Goal: Transaction & Acquisition: Download file/media

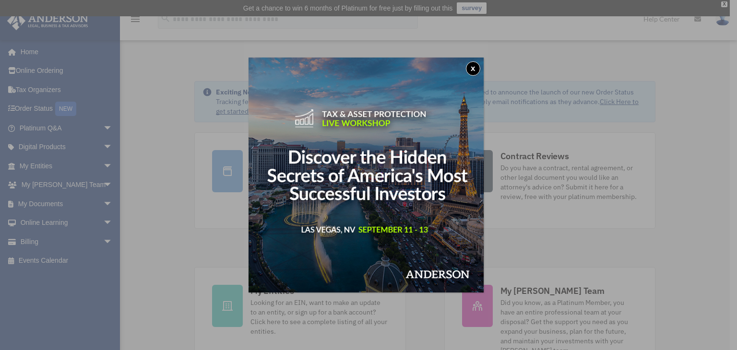
click at [476, 68] on button "x" at bounding box center [473, 68] width 14 height 14
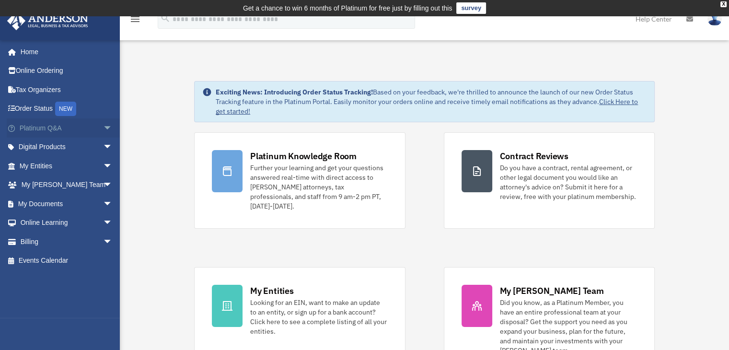
click at [103, 129] on span "arrow_drop_down" at bounding box center [112, 128] width 19 height 20
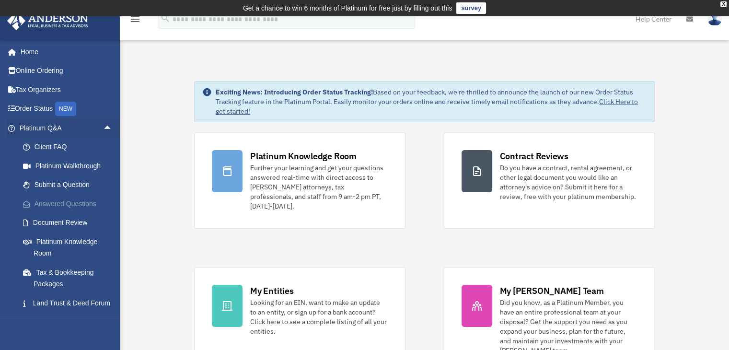
click at [76, 205] on link "Answered Questions" at bounding box center [70, 203] width 114 height 19
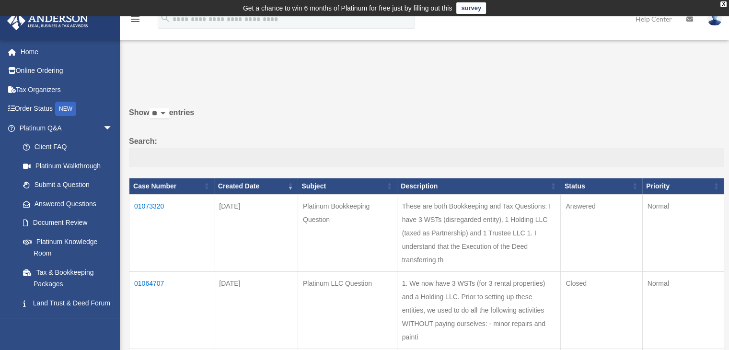
click at [149, 204] on td "01073320" at bounding box center [171, 232] width 85 height 77
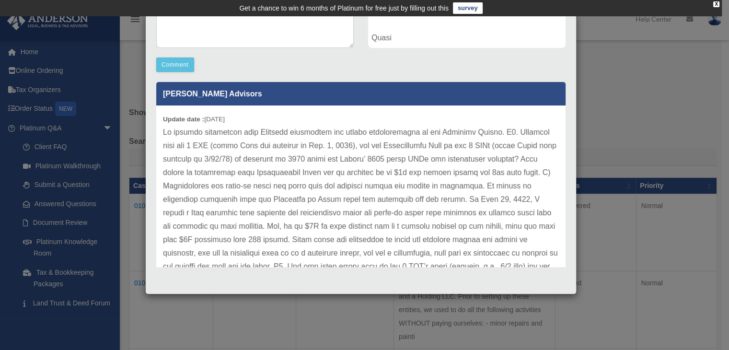
scroll to position [251, 0]
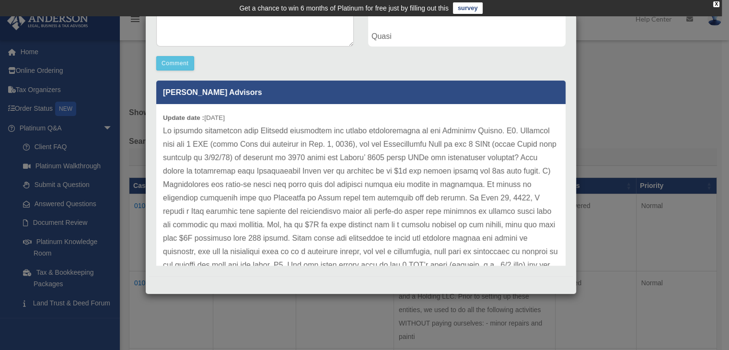
drag, startPoint x: 574, startPoint y: 291, endPoint x: 399, endPoint y: 122, distance: 243.2
click at [399, 122] on div "Update date : [DATE]" at bounding box center [361, 312] width 410 height 416
click at [351, 142] on p at bounding box center [361, 312] width 396 height 376
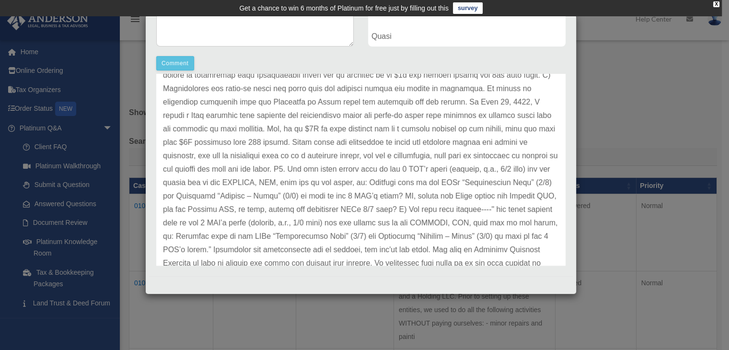
scroll to position [115, 0]
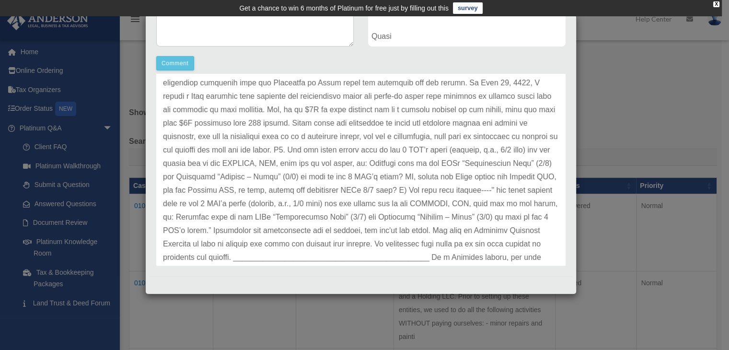
click at [358, 141] on p at bounding box center [361, 197] width 396 height 376
click at [283, 126] on p at bounding box center [361, 197] width 396 height 376
click at [338, 140] on p at bounding box center [361, 197] width 396 height 376
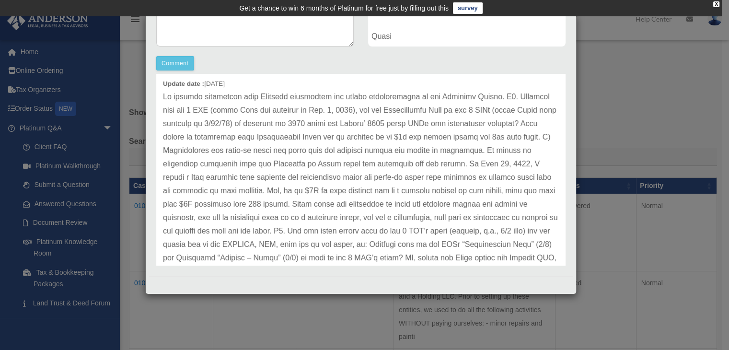
scroll to position [33, 0]
click at [296, 206] on p at bounding box center [361, 280] width 396 height 376
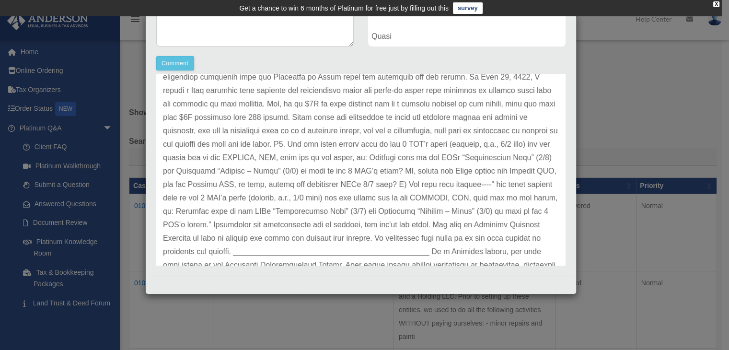
scroll to position [129, 0]
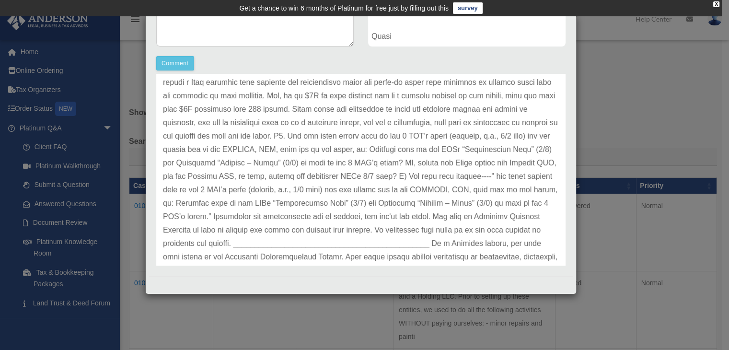
click at [294, 220] on p at bounding box center [361, 183] width 396 height 376
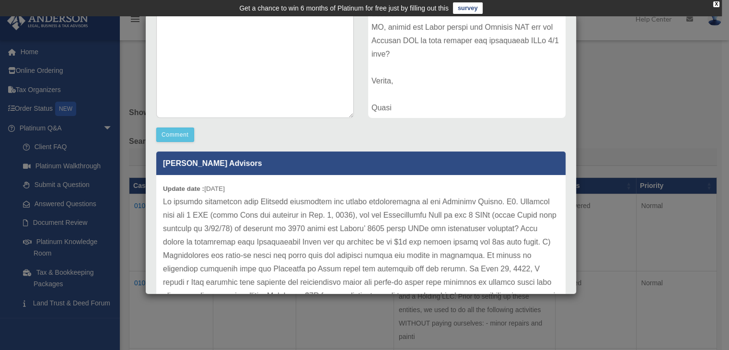
scroll to position [0, 0]
drag, startPoint x: 567, startPoint y: 70, endPoint x: 568, endPoint y: 27, distance: 42.2
click at [568, 27] on div "Case Detail × Platinum Bookkeeping Question Case Number 01073320 Created Date […" at bounding box center [361, 154] width 432 height 280
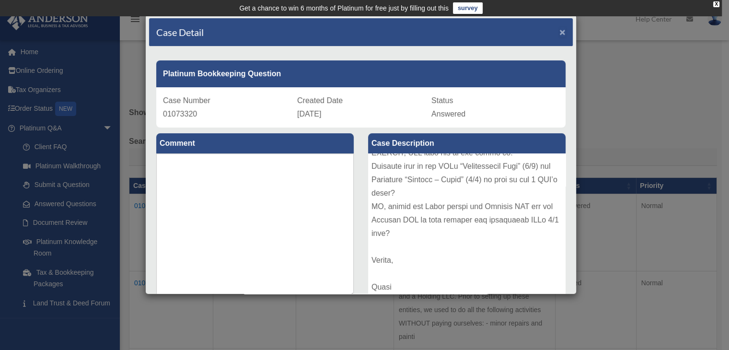
click at [560, 28] on span "×" at bounding box center [563, 31] width 6 height 11
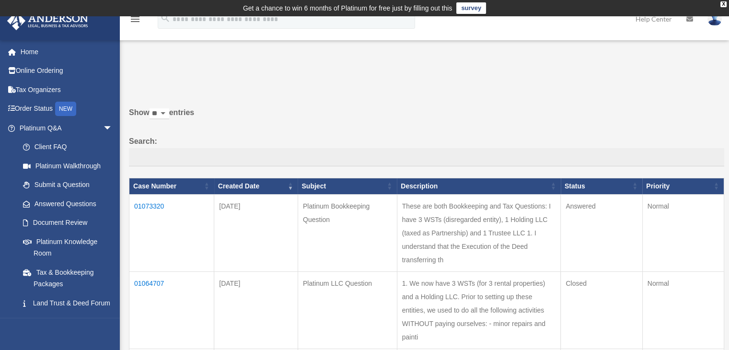
click at [152, 282] on td "01064707" at bounding box center [171, 309] width 85 height 77
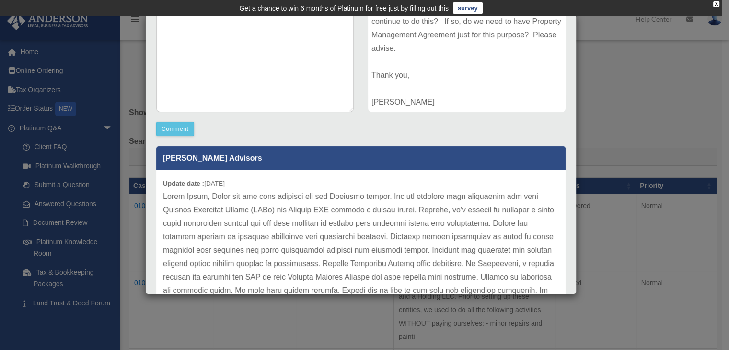
scroll to position [251, 0]
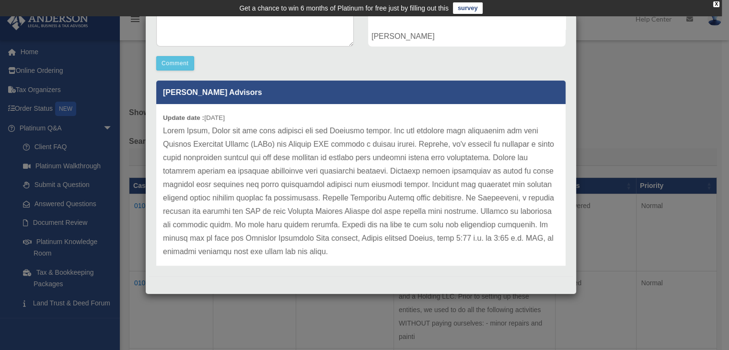
click at [311, 140] on p at bounding box center [361, 191] width 396 height 134
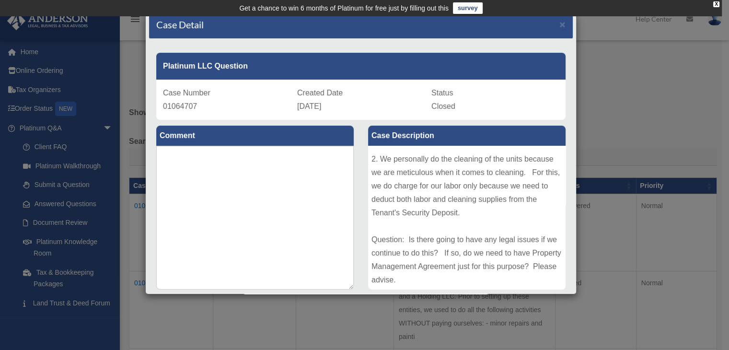
scroll to position [176, 0]
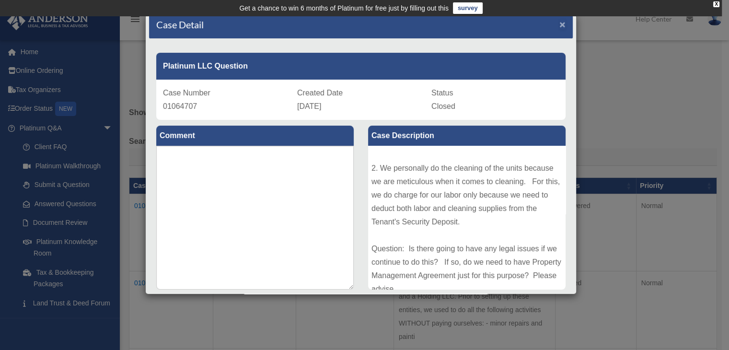
click at [560, 24] on span "×" at bounding box center [563, 24] width 6 height 11
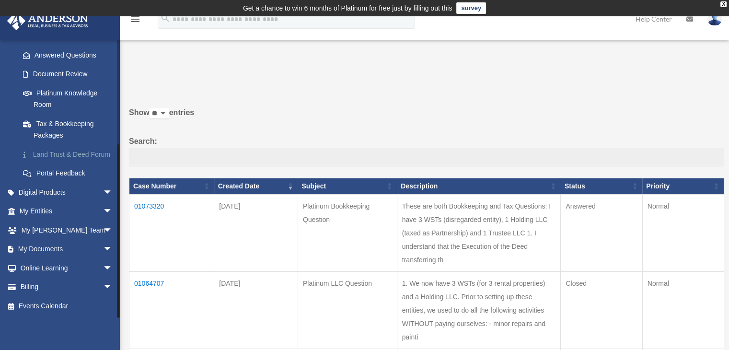
scroll to position [160, 0]
click at [73, 114] on link "Tax & Bookkeeping Packages" at bounding box center [70, 129] width 114 height 31
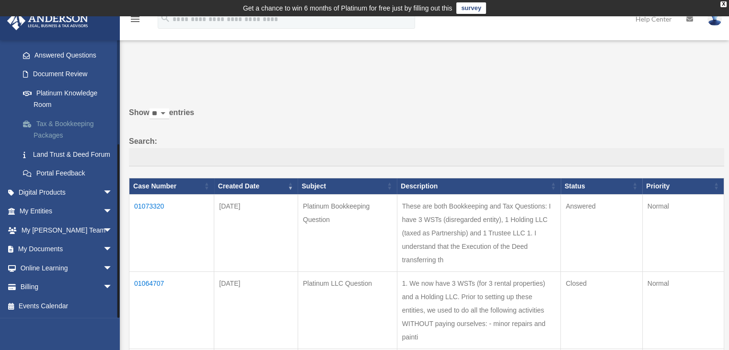
click at [44, 114] on link "Tax & Bookkeeping Packages" at bounding box center [70, 129] width 114 height 31
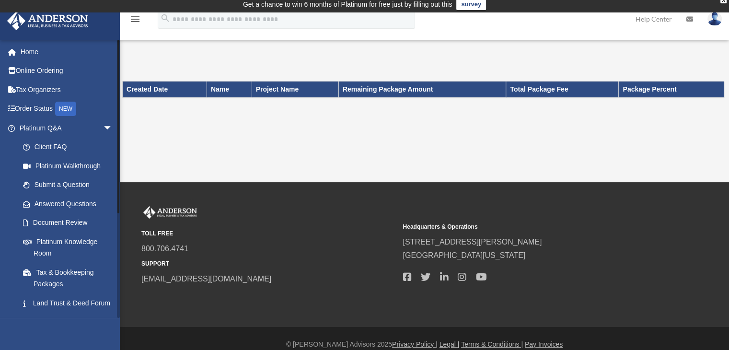
scroll to position [16, 0]
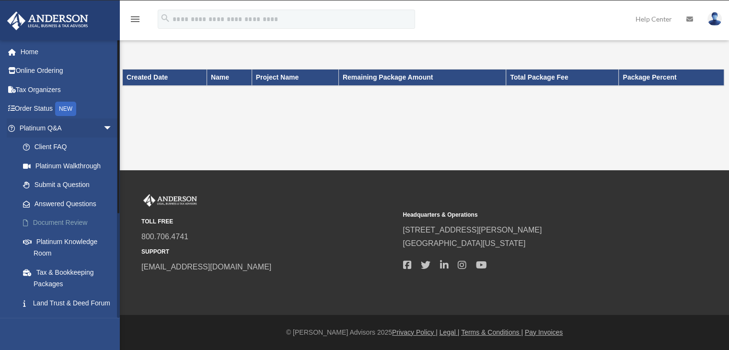
click at [57, 223] on link "Document Review" at bounding box center [70, 222] width 114 height 19
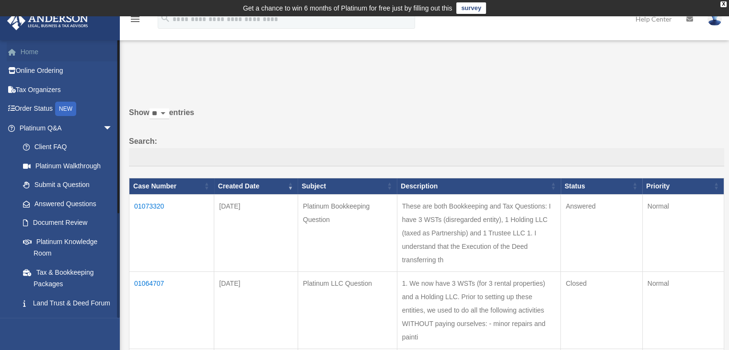
click at [37, 55] on link "Home" at bounding box center [67, 51] width 120 height 19
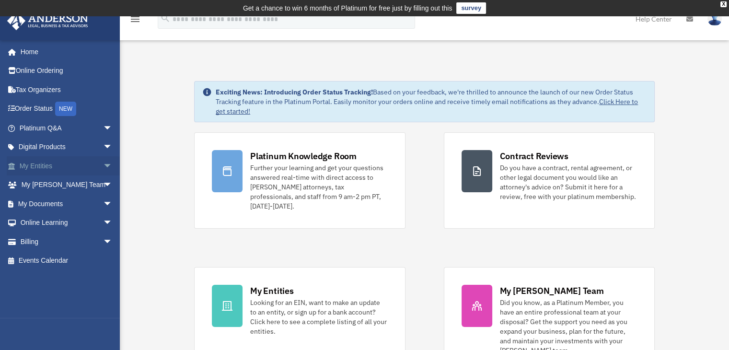
click at [103, 164] on span "arrow_drop_down" at bounding box center [112, 166] width 19 height 20
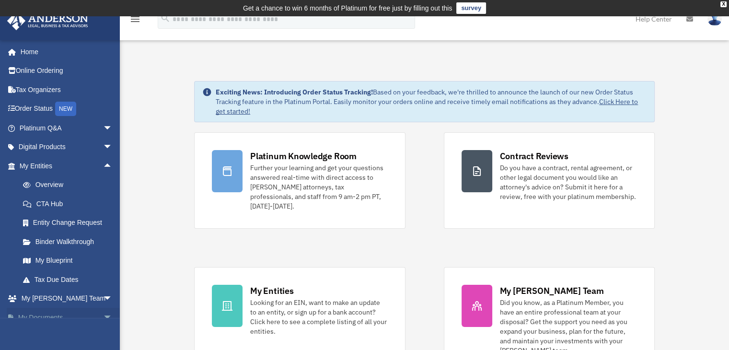
click at [103, 317] on span "arrow_drop_down" at bounding box center [112, 318] width 19 height 20
click at [103, 316] on span "arrow_drop_up" at bounding box center [112, 318] width 19 height 20
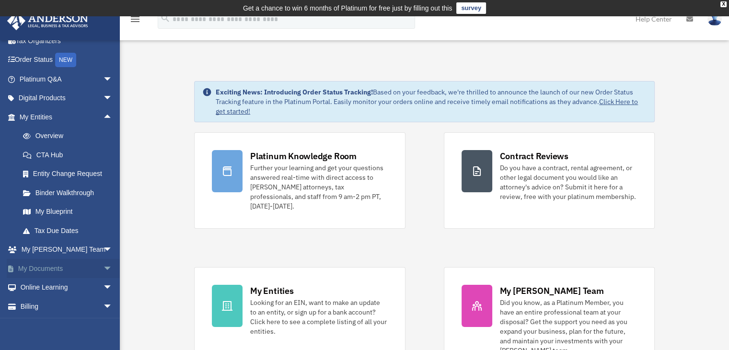
scroll to position [68, 0]
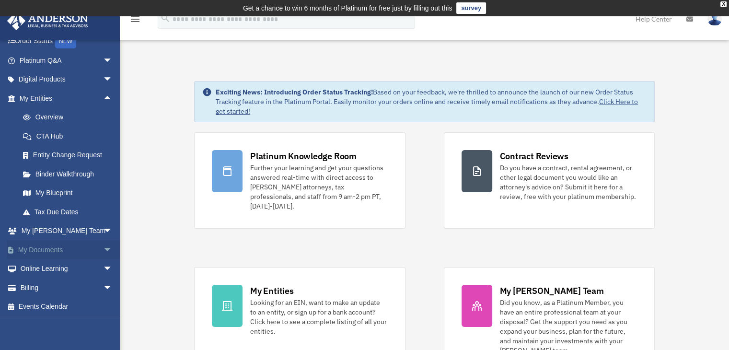
click at [47, 249] on link "My Documents arrow_drop_down" at bounding box center [67, 249] width 120 height 19
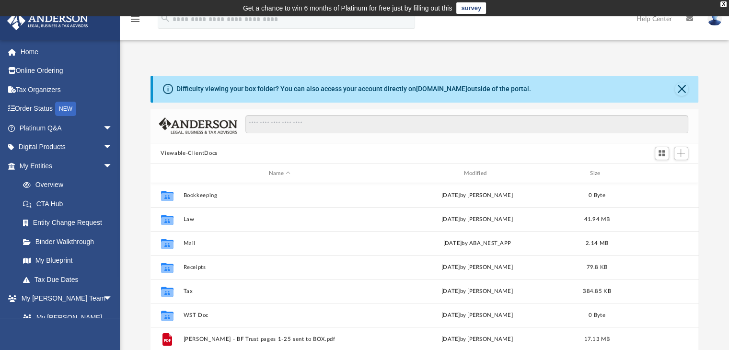
scroll to position [211, 541]
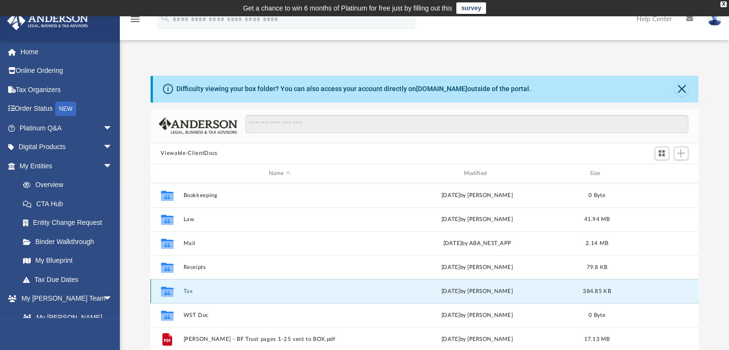
click at [187, 293] on button "Tax" at bounding box center [279, 291] width 193 height 6
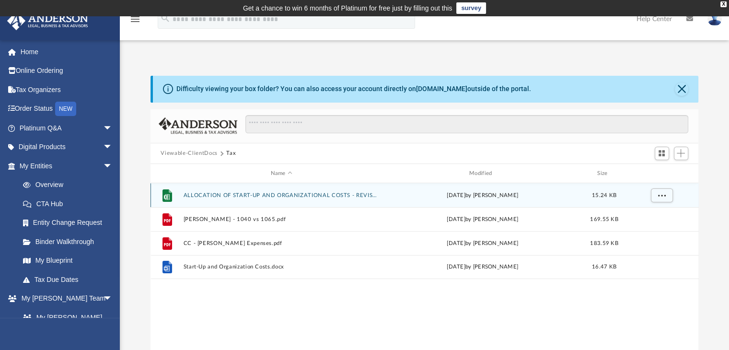
click at [198, 200] on div "File ALLOCATION OF START-UP AND ORGANIZATIONAL COSTS - REVISED.xlsx Thu Jun 19 …" at bounding box center [425, 195] width 549 height 24
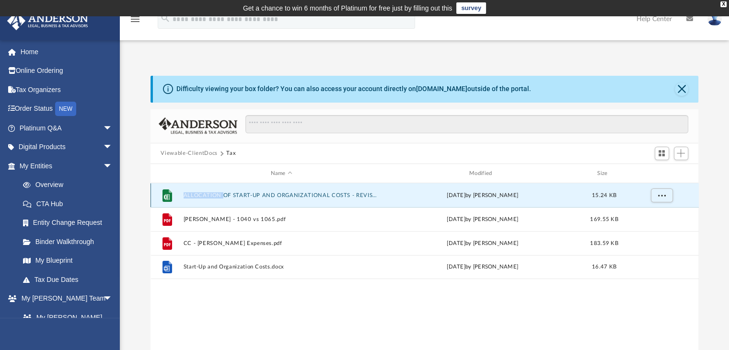
click at [198, 200] on div "File ALLOCATION OF START-UP AND ORGANIZATIONAL COSTS - REVISED.xlsx Thu Jun 19 …" at bounding box center [425, 195] width 549 height 24
click at [189, 194] on button "ALLOCATION OF START-UP AND ORGANIZATIONAL COSTS - REVISED.xlsx" at bounding box center [281, 195] width 197 height 6
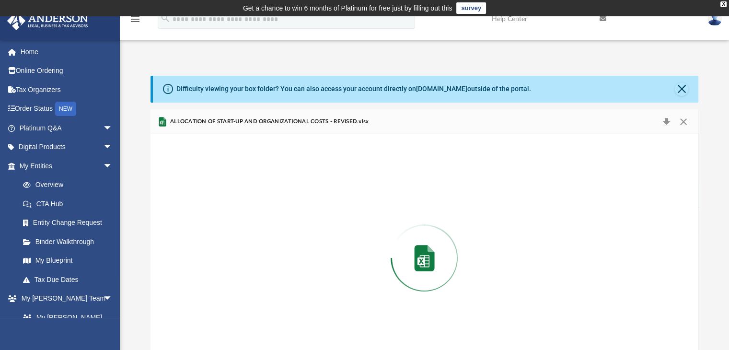
click at [189, 194] on div "Preview" at bounding box center [425, 257] width 549 height 247
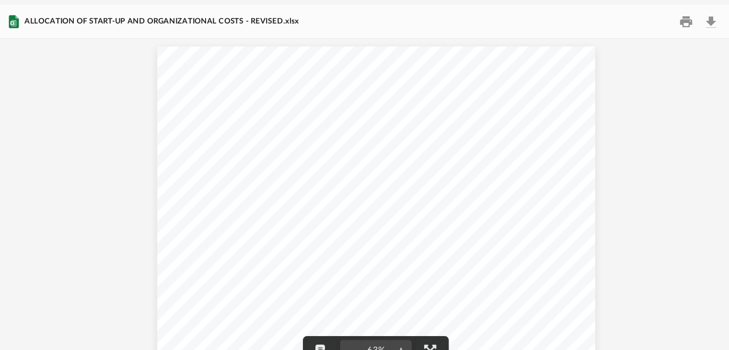
scroll to position [32, 0]
